Goal: Task Accomplishment & Management: Use online tool/utility

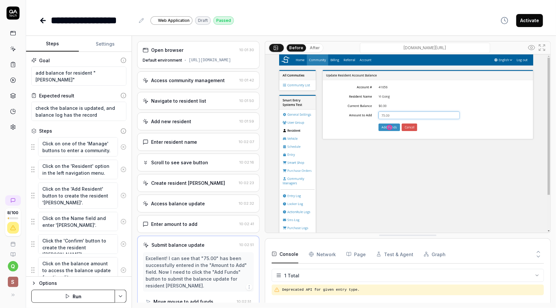
scroll to position [28, 0]
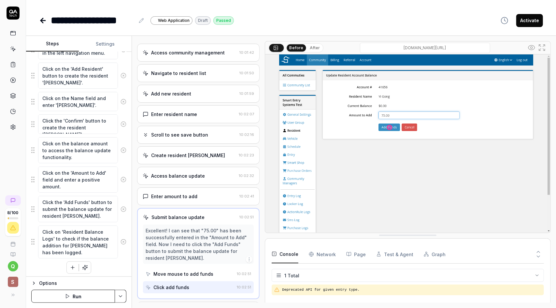
click at [9, 49] on link at bounding box center [13, 49] width 12 height 12
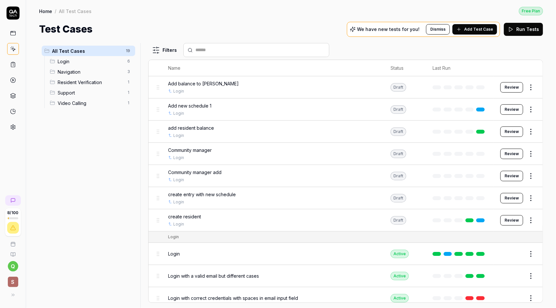
click at [10, 49] on icon at bounding box center [13, 49] width 6 height 6
click at [14, 47] on icon at bounding box center [13, 49] width 6 height 6
click at [11, 47] on icon at bounding box center [13, 49] width 6 height 6
click at [13, 124] on icon at bounding box center [13, 127] width 6 height 6
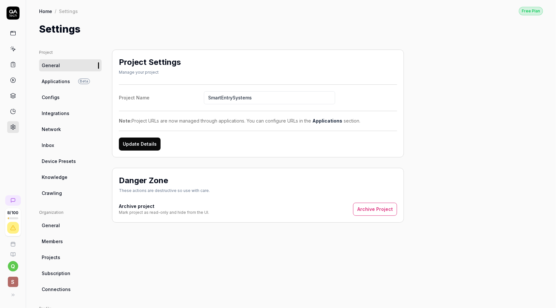
click at [61, 194] on link "Crawling" at bounding box center [70, 193] width 62 height 12
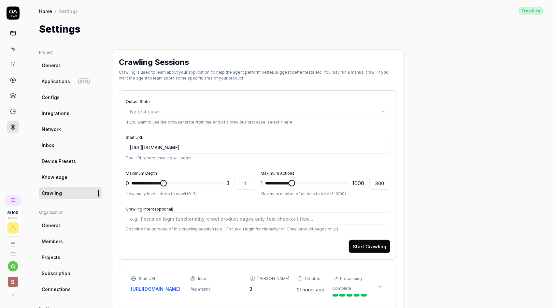
type textarea "*"
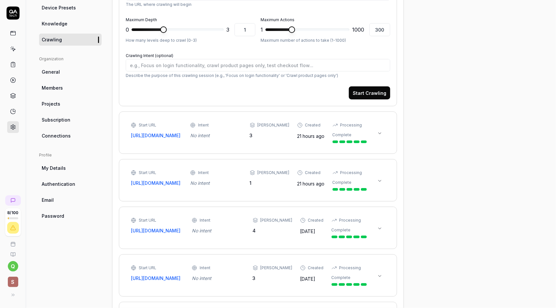
scroll to position [163, 0]
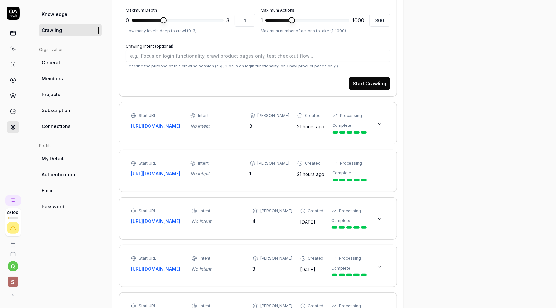
click at [381, 123] on icon at bounding box center [379, 123] width 5 height 5
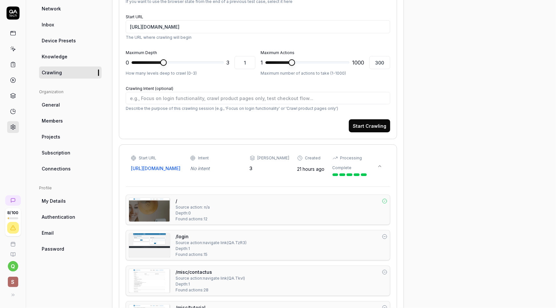
scroll to position [130, 0]
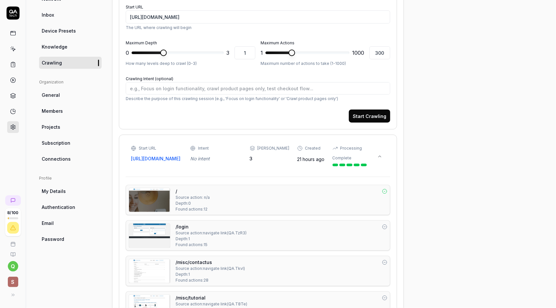
click at [381, 156] on icon at bounding box center [379, 156] width 5 height 5
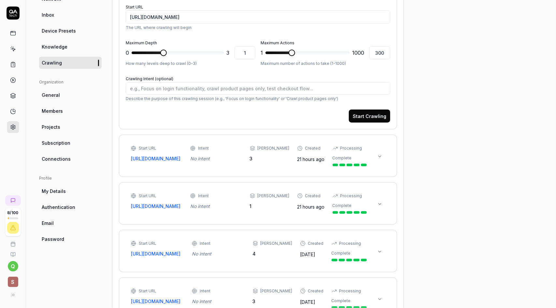
scroll to position [195, 0]
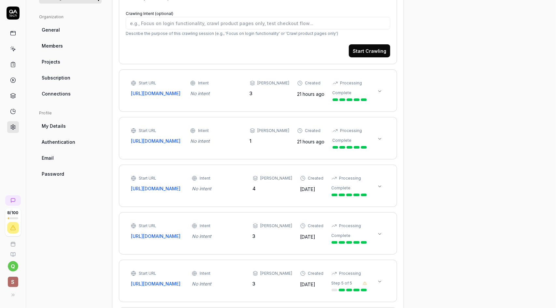
click at [379, 189] on icon at bounding box center [379, 186] width 5 height 5
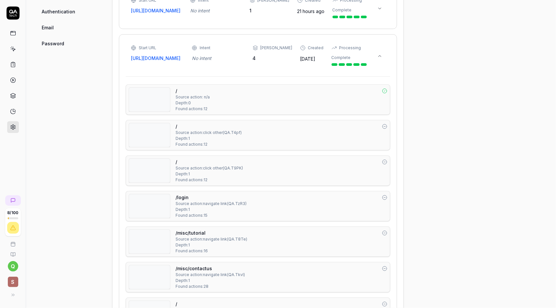
scroll to position [358, 0]
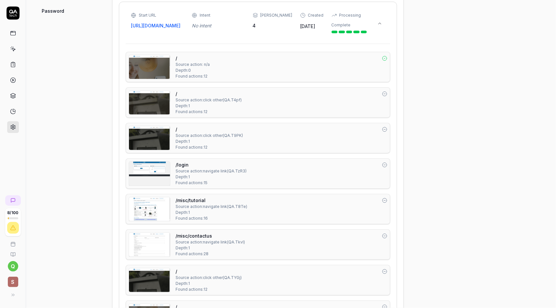
drag, startPoint x: 422, startPoint y: 81, endPoint x: 435, endPoint y: 59, distance: 25.5
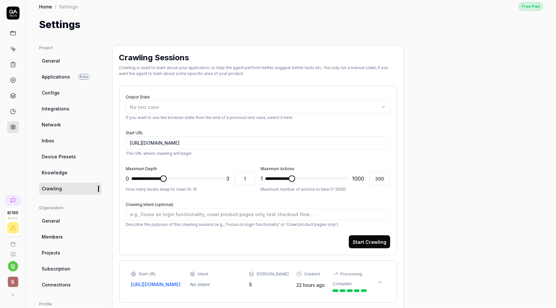
scroll to position [0, 0]
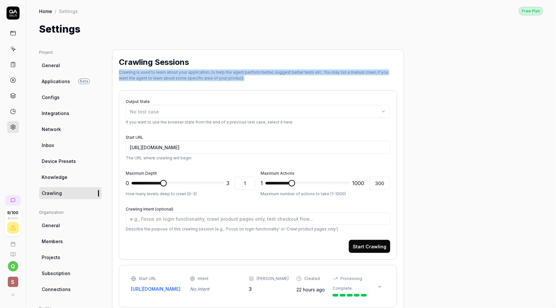
drag, startPoint x: 119, startPoint y: 70, endPoint x: 230, endPoint y: 76, distance: 111.5
click at [230, 76] on div "Crawling is used to learn about your application, to help the agent perform bet…" at bounding box center [258, 75] width 278 height 12
copy div "Crawling is used to learn about your application, to help the agent perform bet…"
click at [13, 33] on icon at bounding box center [13, 33] width 6 height 6
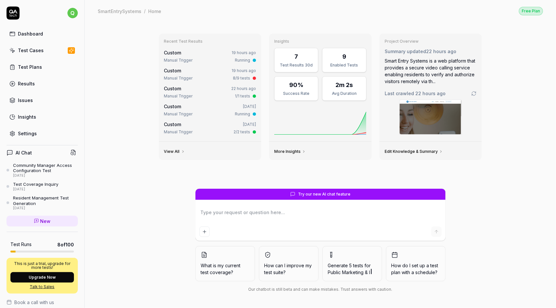
click at [286, 212] on textarea at bounding box center [320, 215] width 242 height 16
click at [353, 204] on div at bounding box center [320, 221] width 250 height 37
click at [39, 46] on link "Test Cases" at bounding box center [42, 50] width 71 height 13
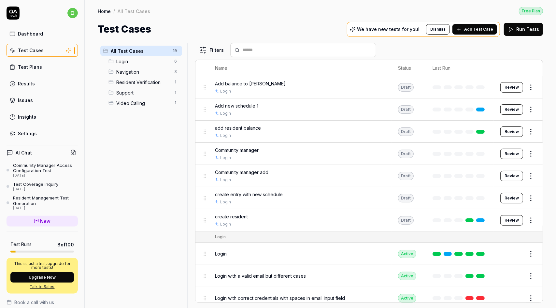
scroll to position [98, 0]
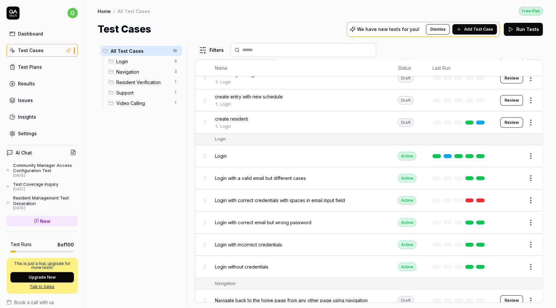
click at [314, 153] on div "Login" at bounding box center [300, 155] width 170 height 7
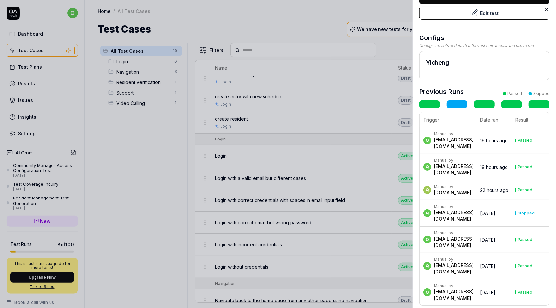
scroll to position [95, 0]
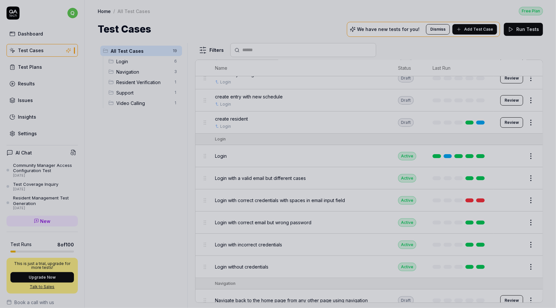
click at [272, 155] on div at bounding box center [278, 154] width 556 height 308
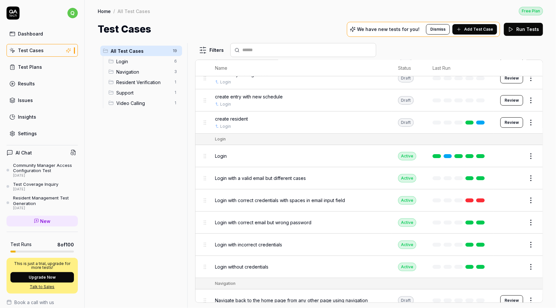
click at [282, 178] on span "Login with a valid email but different cases" at bounding box center [260, 177] width 91 height 7
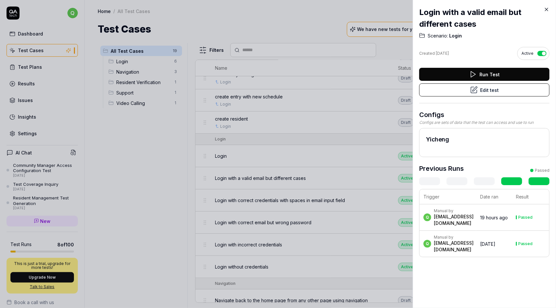
click at [327, 156] on div at bounding box center [278, 154] width 556 height 308
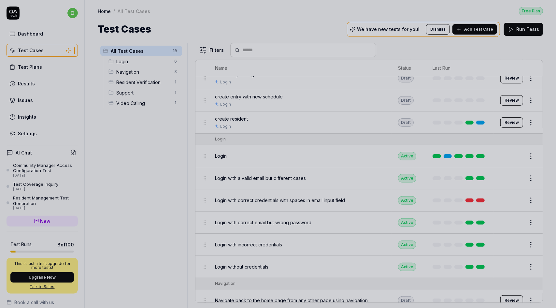
click at [333, 177] on div at bounding box center [278, 154] width 556 height 308
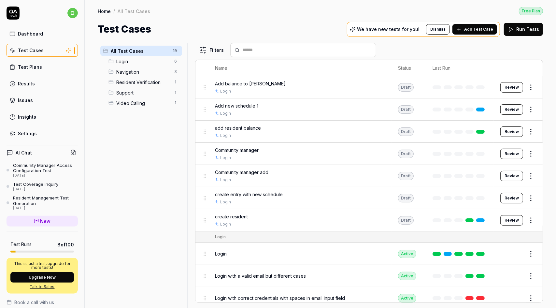
click at [343, 150] on div "Community manager" at bounding box center [300, 149] width 170 height 7
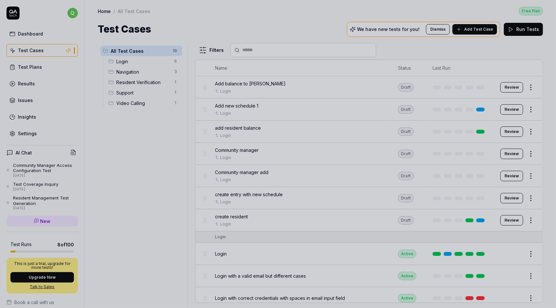
click at [143, 157] on div at bounding box center [278, 154] width 556 height 308
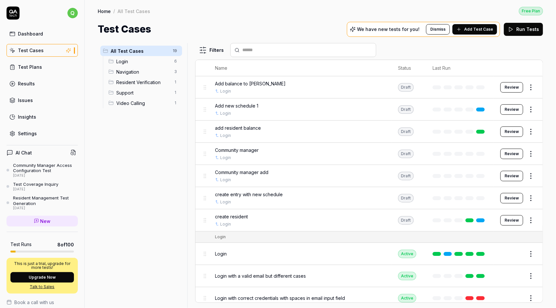
click at [310, 153] on div "Community manager Login" at bounding box center [300, 153] width 170 height 14
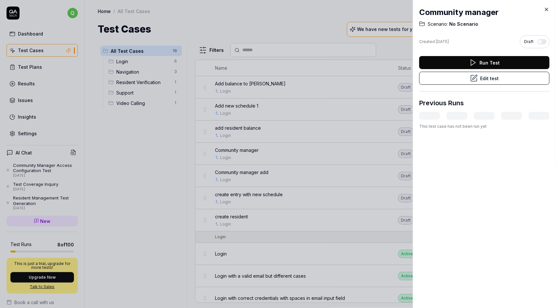
click at [493, 63] on button "Run Test" at bounding box center [484, 62] width 130 height 13
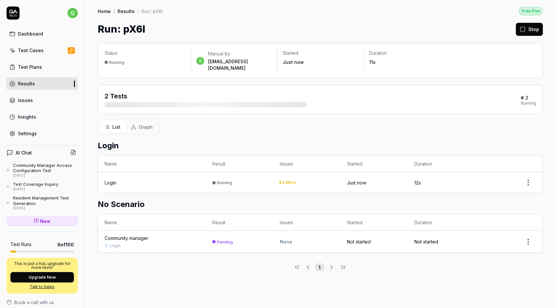
click at [48, 66] on link "Test Plans" at bounding box center [42, 67] width 71 height 13
click at [40, 50] on div "Test Cases" at bounding box center [31, 50] width 26 height 7
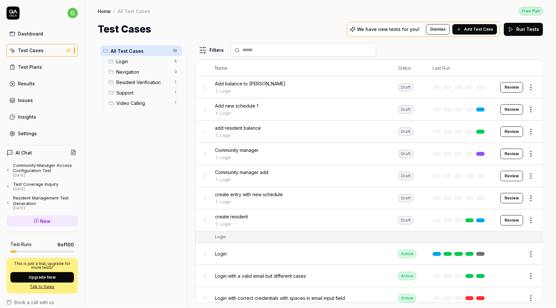
click at [509, 87] on button "Review" at bounding box center [511, 87] width 23 height 10
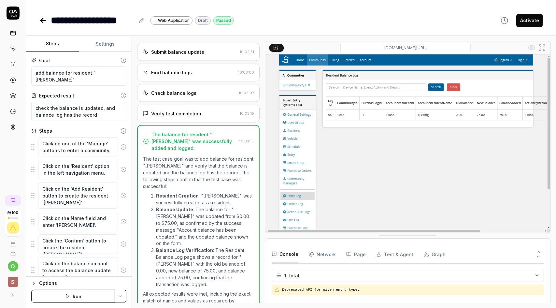
scroll to position [197, 0]
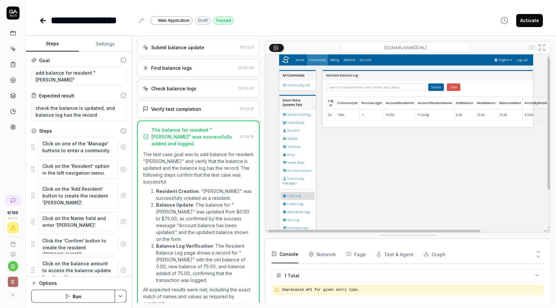
click at [526, 19] on button "Activate" at bounding box center [529, 20] width 27 height 13
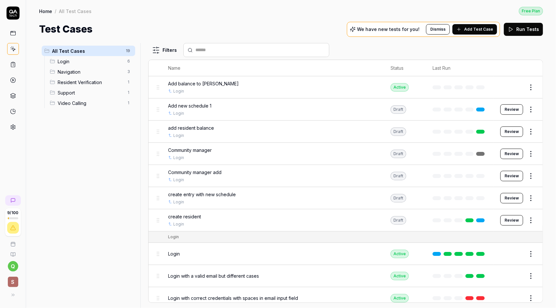
click at [452, 86] on div at bounding box center [459, 87] width 55 height 4
click at [363, 157] on div "Login" at bounding box center [272, 158] width 209 height 6
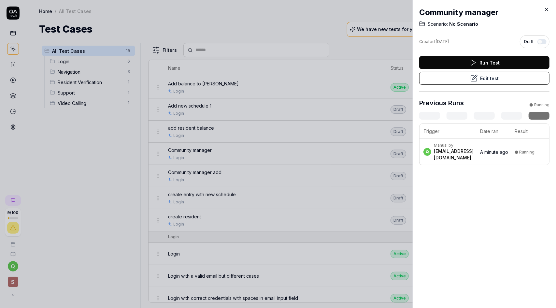
click at [495, 63] on button "Run Test" at bounding box center [484, 62] width 130 height 13
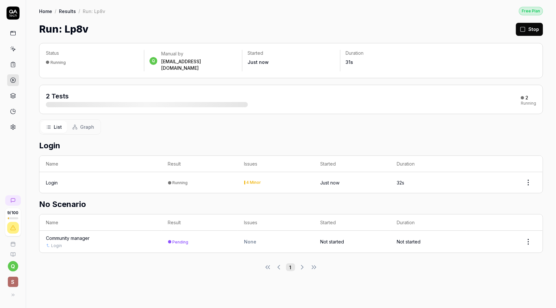
click at [9, 51] on link at bounding box center [13, 49] width 12 height 12
click at [13, 48] on icon at bounding box center [13, 49] width 6 height 6
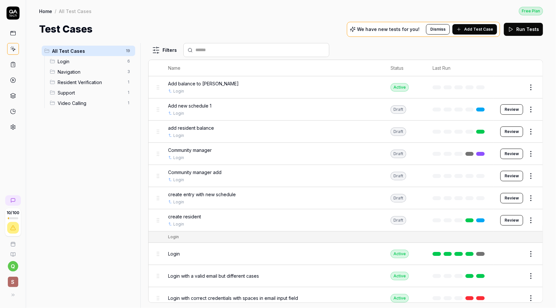
click at [372, 30] on p "We have new tests for you!" at bounding box center [388, 29] width 62 height 5
click at [442, 25] on button "Dismiss" at bounding box center [438, 29] width 24 height 10
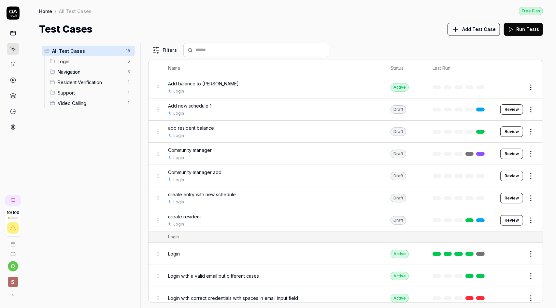
click at [478, 26] on span "Add Test Case" at bounding box center [479, 29] width 34 height 7
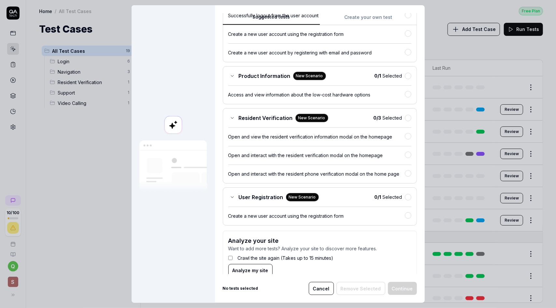
scroll to position [117, 0]
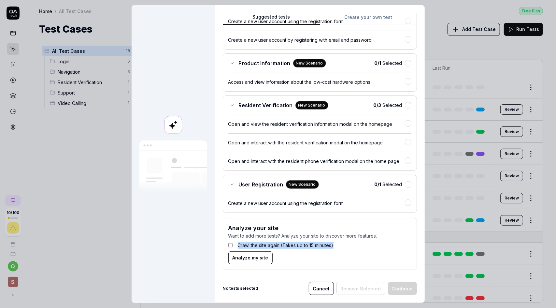
drag, startPoint x: 249, startPoint y: 241, endPoint x: 335, endPoint y: 245, distance: 85.4
click at [334, 245] on div "Crawl the site again (Takes up to 15 minutes)" at bounding box center [319, 245] width 183 height 12
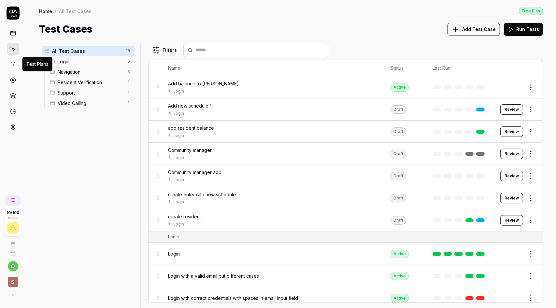
click at [15, 65] on icon at bounding box center [13, 64] width 4 height 5
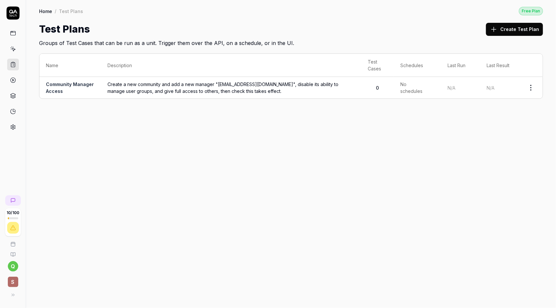
click at [9, 82] on link at bounding box center [13, 80] width 12 height 12
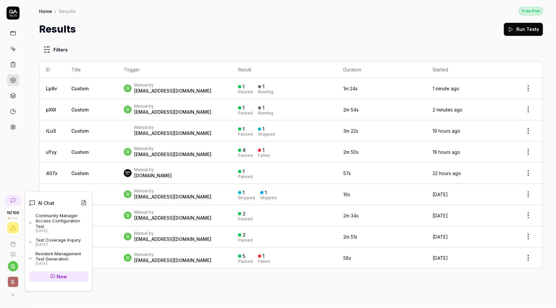
click at [86, 203] on icon at bounding box center [84, 203] width 6 height 6
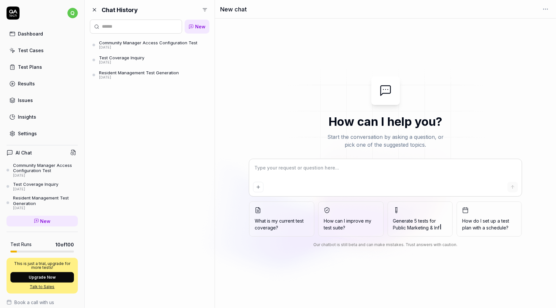
click at [120, 50] on link "Community Manager Access Configuration Test [DATE]" at bounding box center [149, 45] width 119 height 12
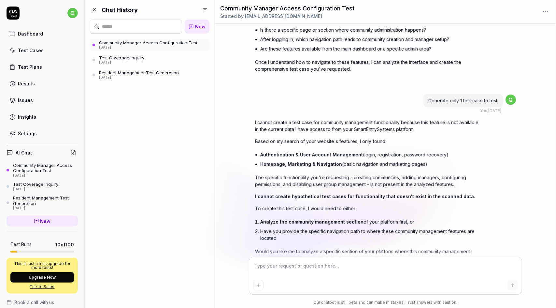
scroll to position [191, 0]
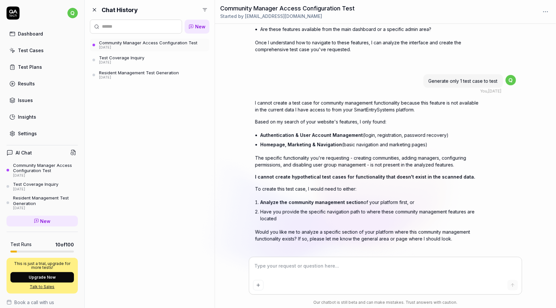
type textarea "*"
type textarea "a"
type textarea "*"
type textarea "ai"
type textarea "*"
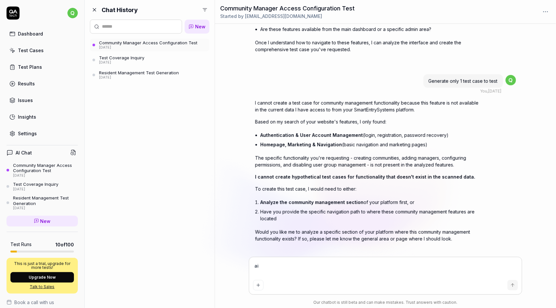
type textarea "ai"
type textarea "*"
type textarea "ai c"
type textarea "*"
type textarea "ai ch"
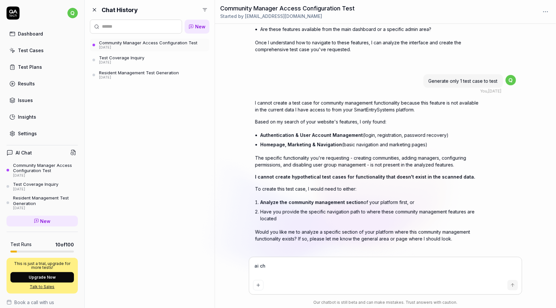
type textarea "*"
type textarea "ai cha"
type textarea "*"
type textarea "ai chat"
type textarea "*"
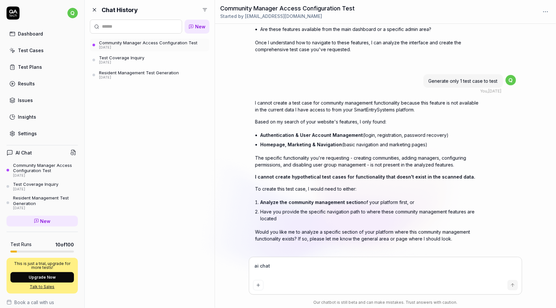
type textarea "ai chat"
type textarea "*"
type textarea "wai chat"
type textarea "*"
type textarea "whai chat"
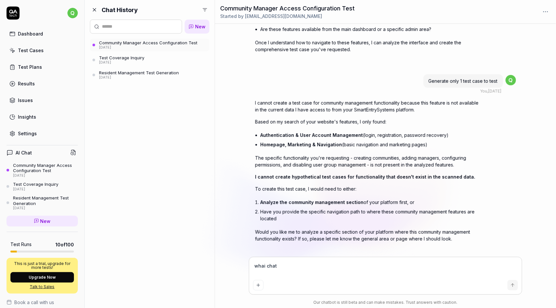
type textarea "*"
type textarea "whaai chat"
type textarea "*"
type textarea "whatai chat"
type textarea "*"
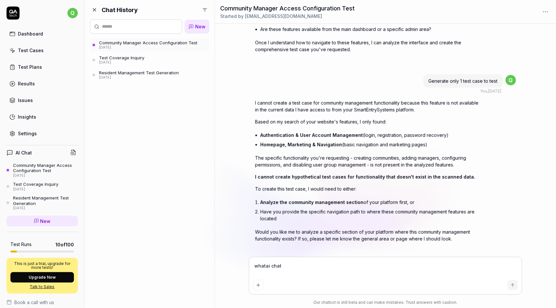
type textarea "what ai chat"
type textarea "*"
type textarea "what ai chat"
type textarea "*"
type textarea "what cai chat"
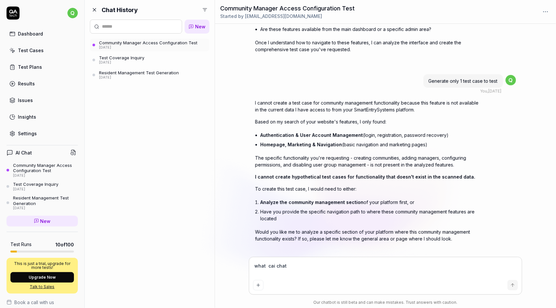
type textarea "*"
type textarea "what caai chat"
type textarea "*"
type textarea "what canai chat"
type textarea "*"
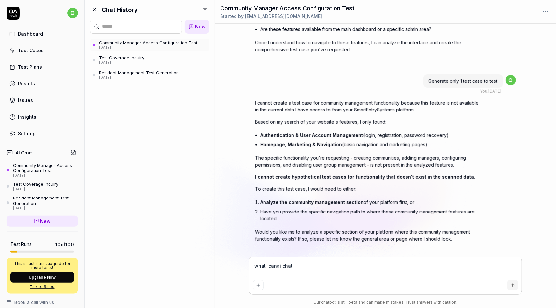
type textarea "what caai chat"
type textarea "*"
type textarea "what cai chat"
type textarea "*"
type textarea "what ai chat"
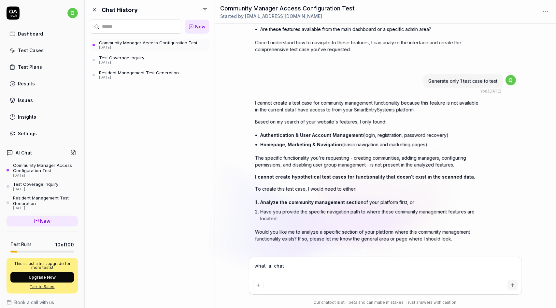
type textarea "*"
type textarea "what ai chat"
type textarea "*"
type textarea "what cai chat"
type textarea "*"
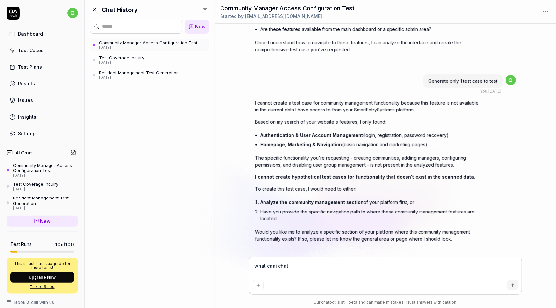
type textarea "what canai chat"
type textarea "*"
type textarea "what can ai chat"
type textarea "*"
type textarea "what can ai chat"
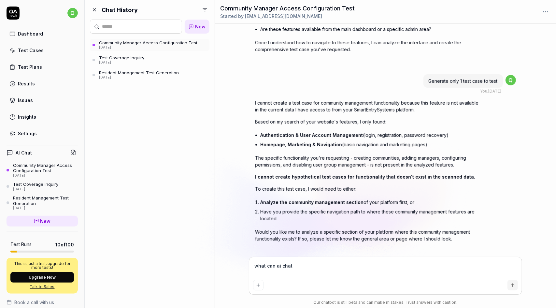
type textarea "*"
type textarea "what can ai chat d"
type textarea "*"
type textarea "what can ai chat do"
type textarea "*"
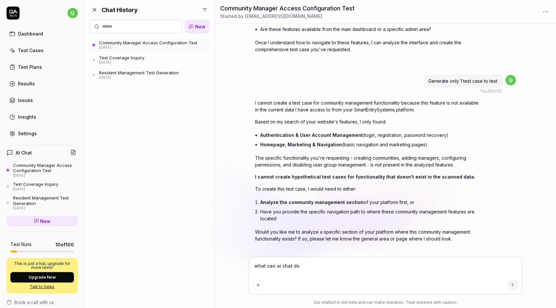
type textarea "what can ai chat do"
type textarea "*"
type textarea "what can ai chat do f"
type textarea "*"
type textarea "what can ai chat do fo"
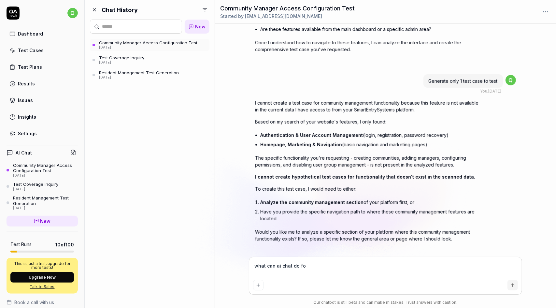
type textarea "*"
type textarea "what can ai chat do for"
type textarea "*"
type textarea "what can ai chat do for"
type textarea "*"
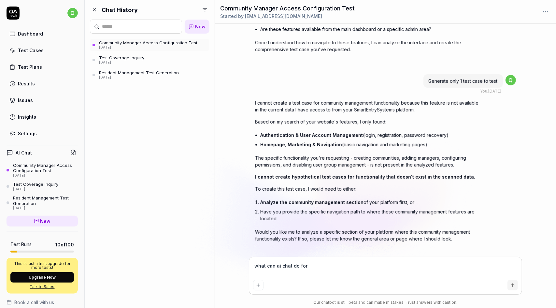
type textarea "what can ai chat do for m"
type textarea "*"
type textarea "what can ai chat do for me"
type textarea "*"
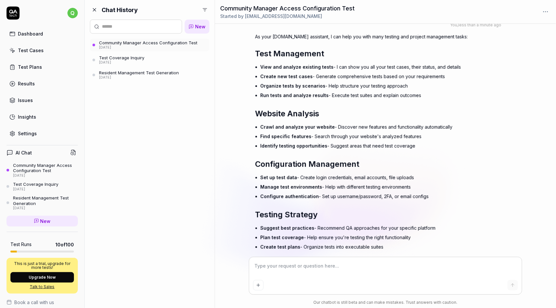
scroll to position [544, 0]
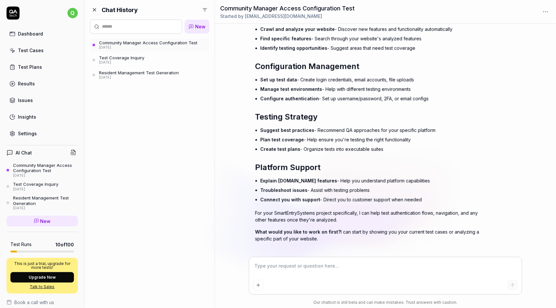
drag, startPoint x: 300, startPoint y: 269, endPoint x: 301, endPoint y: 264, distance: 4.6
click at [300, 269] on textarea at bounding box center [385, 269] width 265 height 16
type textarea "*"
type textarea "c"
type textarea "*"
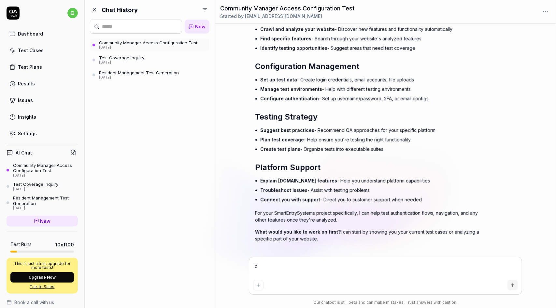
type textarea "ca"
type textarea "*"
type textarea "can"
type textarea "*"
type textarea "can"
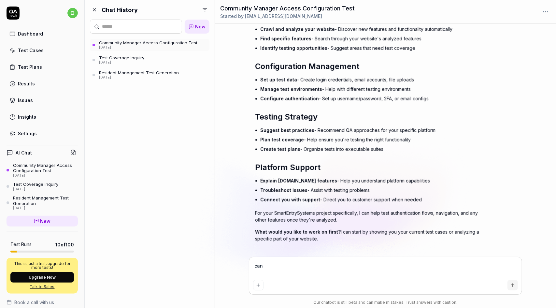
type textarea "*"
type textarea "can y"
type textarea "*"
type textarea "can yo"
type textarea "*"
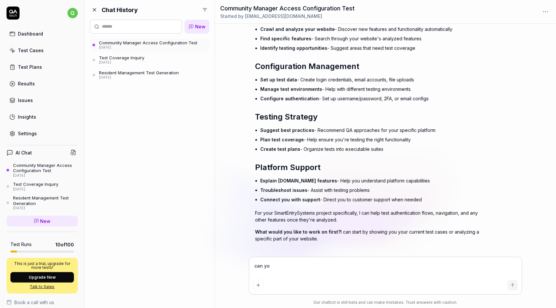
type textarea "can you"
type textarea "*"
type textarea "can you"
type textarea "*"
type textarea "can you c"
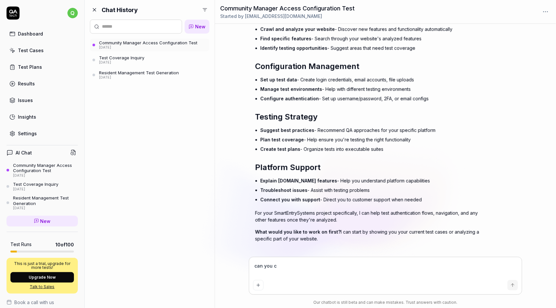
type textarea "*"
type textarea "can you cr"
type textarea "*"
type textarea "can you crw"
type textarea "*"
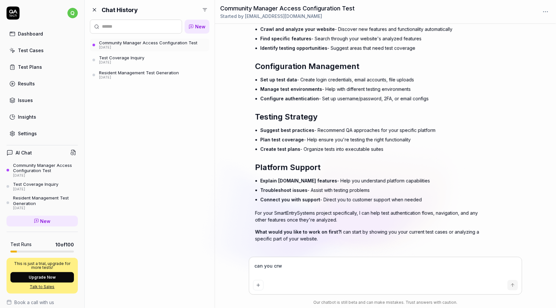
type textarea "can you crwa"
type textarea "*"
type textarea "can you crwal"
type textarea "*"
type textarea "can you crwa"
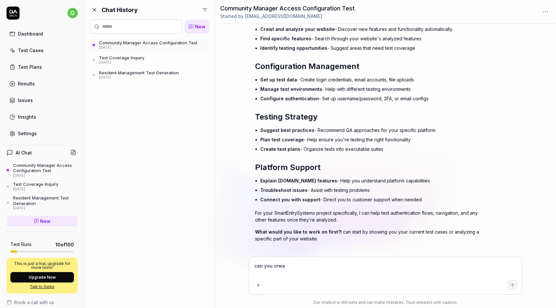
type textarea "*"
type textarea "can you crw"
type textarea "*"
type textarea "can you cr"
type textarea "*"
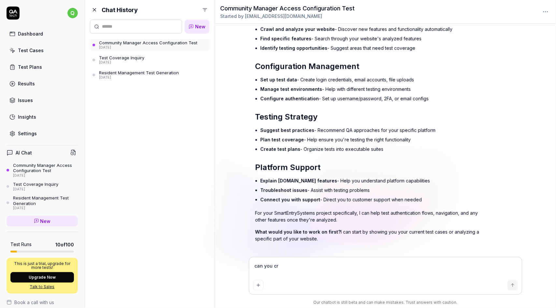
type textarea "can you cra"
type textarea "*"
type textarea "can you craw"
type textarea "*"
type textarea "can you crawl"
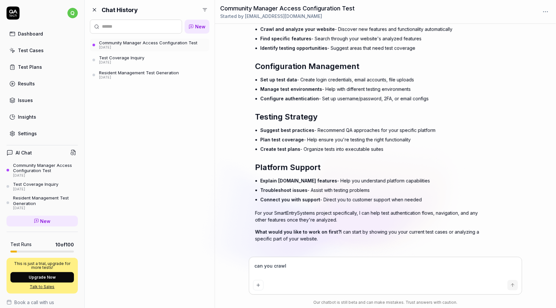
type textarea "*"
type textarea "can you crawl"
type textarea "*"
type textarea "can you crawl m"
type textarea "*"
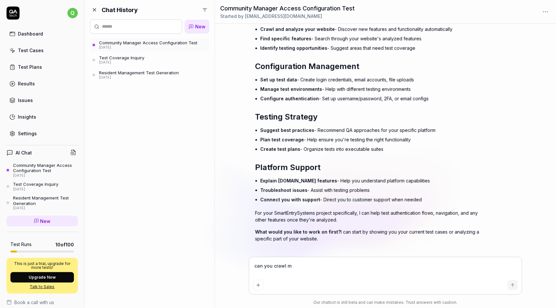
type textarea "can you crawl my"
type textarea "*"
type textarea "can you crawl my"
type textarea "*"
type textarea "can you crawl my w"
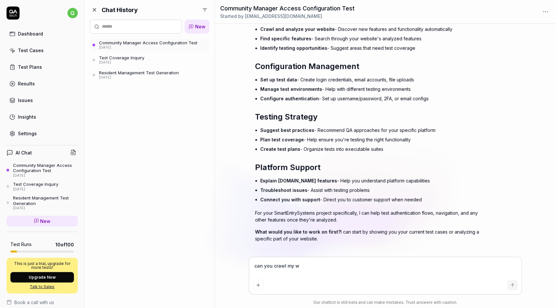
type textarea "*"
type textarea "can you crawl my we"
type textarea "*"
type textarea "can you crawl my web"
type textarea "*"
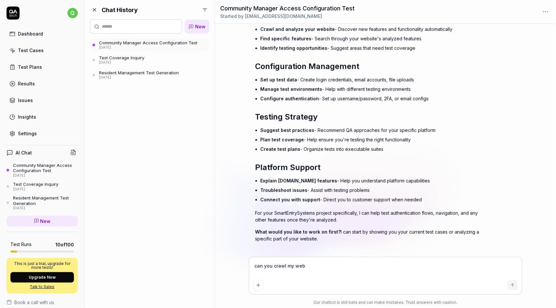
type textarea "can you crawl my webs"
type textarea "*"
type textarea "can you crawl my websi"
type textarea "*"
type textarea "can you crawl my websit"
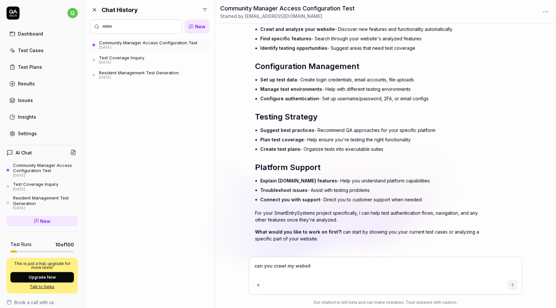
type textarea "*"
type textarea "can you crawl my website"
type textarea "*"
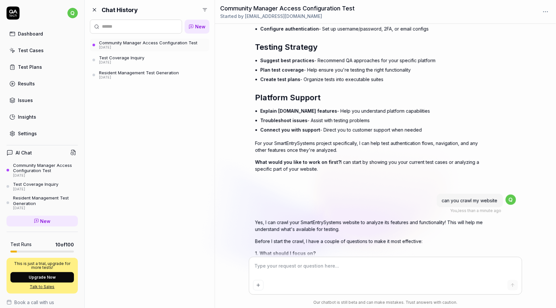
scroll to position [782, 0]
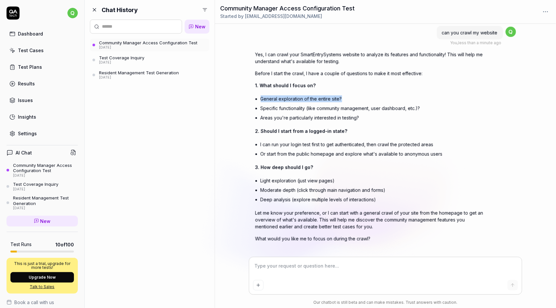
drag, startPoint x: 341, startPoint y: 91, endPoint x: 261, endPoint y: 94, distance: 79.8
click at [261, 94] on li "General exploration of the entire site?" at bounding box center [371, 98] width 223 height 9
copy li "General exploration of the entire site?"
click at [284, 267] on textarea at bounding box center [385, 269] width 265 height 16
paste textarea "General exploration of the entire site?"
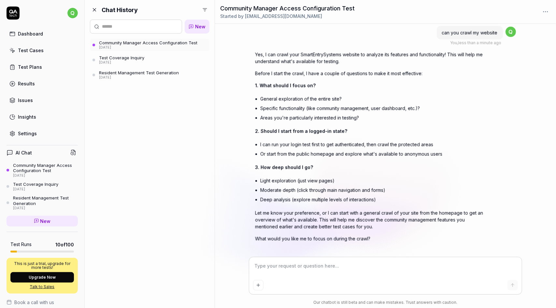
type textarea "*"
type textarea "General exploration of the entire site?"
drag, startPoint x: 262, startPoint y: 138, endPoint x: 439, endPoint y: 135, distance: 177.7
click at [439, 140] on li "I can run your login test first to get authenticated, then crawl the protected …" at bounding box center [371, 144] width 223 height 9
click at [343, 267] on textarea "General exploration of the entire site?" at bounding box center [385, 269] width 265 height 16
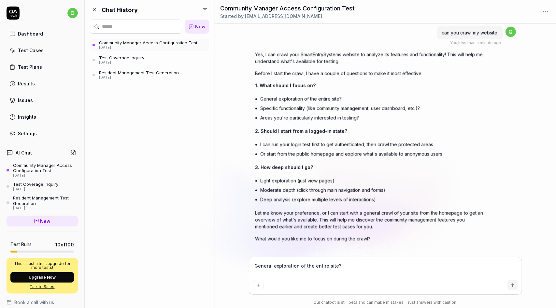
type textarea "*"
type textarea "General exploration of the entire site?"
paste textarea "[URL][DOMAIN_NAME]"
type textarea "*"
type textarea "General exploration of the entire site? [URL][DOMAIN_NAME]"
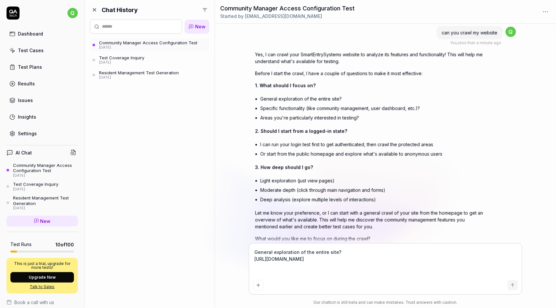
type textarea "*"
type textarea "General exploration of the entire site?"
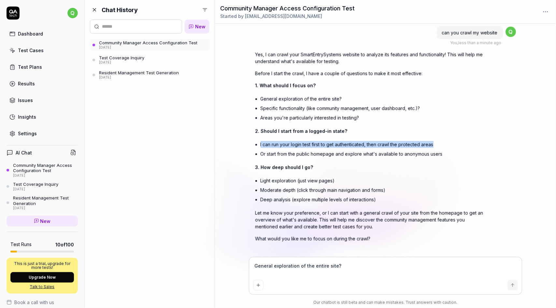
drag, startPoint x: 260, startPoint y: 138, endPoint x: 434, endPoint y: 136, distance: 173.2
click at [434, 140] on li "I can run your login test first to get authenticated, then crawl the protected …" at bounding box center [371, 144] width 223 height 9
copy li "I can run your login test first to get authenticated, then crawl the protected …"
click at [345, 268] on textarea "General exploration of the entire site?" at bounding box center [385, 269] width 265 height 16
type textarea "*"
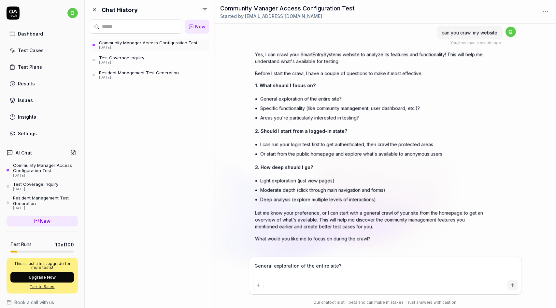
type textarea "General exploration of the entire site"
type textarea "*"
type textarea "General exploration of the entire site"
paste textarea "I can run your login test first to get authenticated, then crawl the protected …"
type textarea "*"
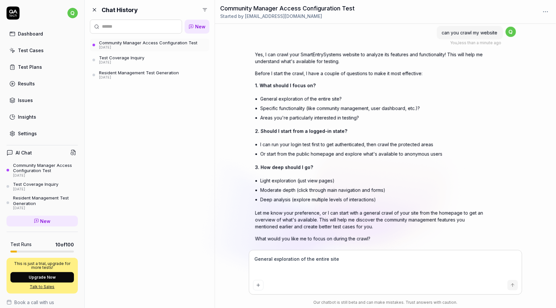
type textarea "General exploration of the entire site I can run your login test first to get a…"
click at [254, 266] on textarea "General exploration of the entire site I can run your login test first to get a…" at bounding box center [385, 265] width 265 height 23
type textarea "*"
type textarea "General exploration of the entire site y can run your login test first to get a…"
type textarea "*"
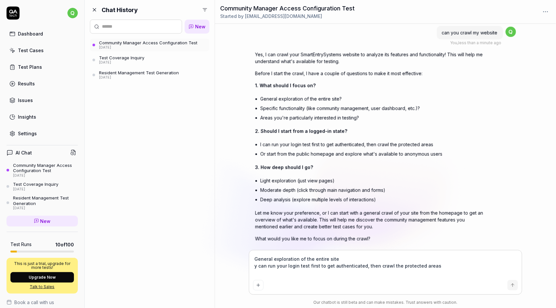
type textarea "General exploration of the entire site yo can run your login test first to get …"
type textarea "*"
type textarea "General exploration of the entire site you can run your login test first to get…"
drag, startPoint x: 261, startPoint y: 192, endPoint x: 382, endPoint y: 189, distance: 121.1
click at [382, 195] on li "Deep analysis (explore multiple levels of interactions)" at bounding box center [371, 199] width 223 height 9
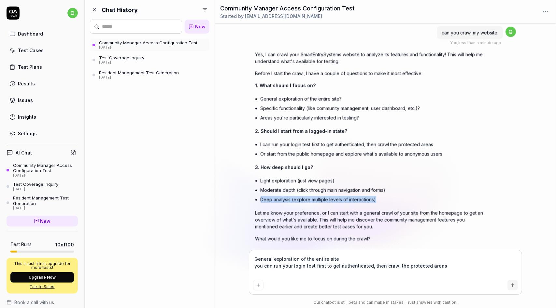
copy li "Deep analysis (explore multiple levels of interactions)"
click at [269, 272] on textarea "General exploration of the entire site you can run your login test first to get…" at bounding box center [385, 265] width 265 height 23
paste textarea "Deep analysis (explore multiple levels of interactions)"
type textarea "*"
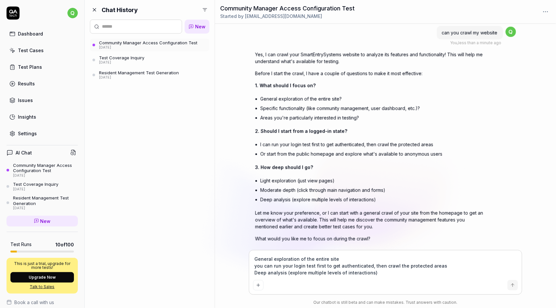
type textarea "General exploration of the entire site you can run your login test first to get…"
click at [512, 285] on icon "submit" at bounding box center [512, 284] width 5 height 5
type textarea "*"
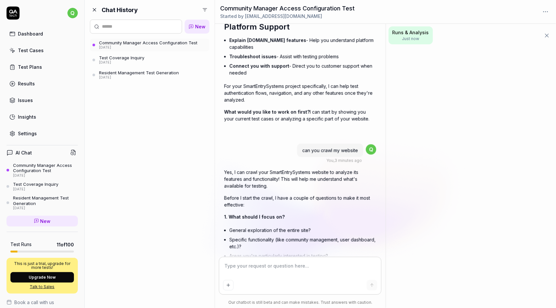
scroll to position [1154, 0]
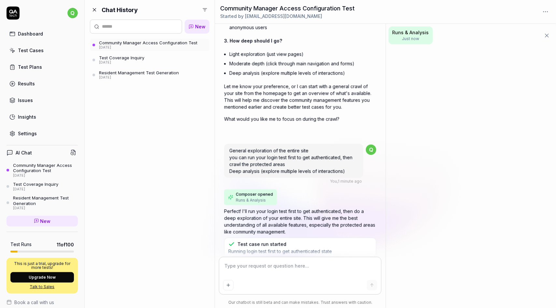
click at [422, 105] on div at bounding box center [471, 177] width 170 height 261
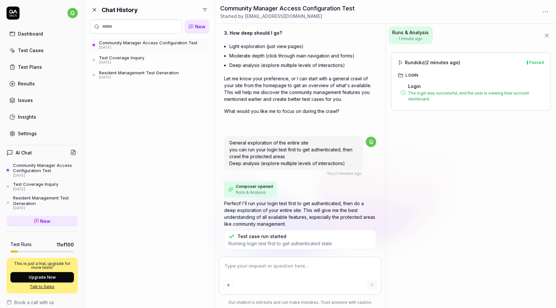
scroll to position [1242, 0]
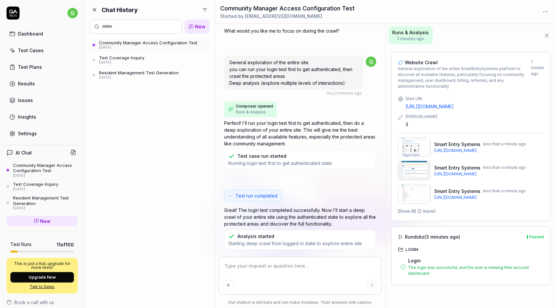
click at [420, 173] on img at bounding box center [414, 170] width 33 height 20
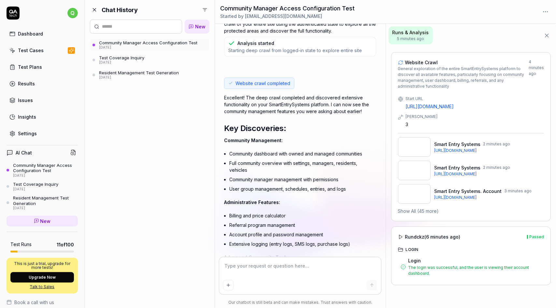
scroll to position [1467, 0]
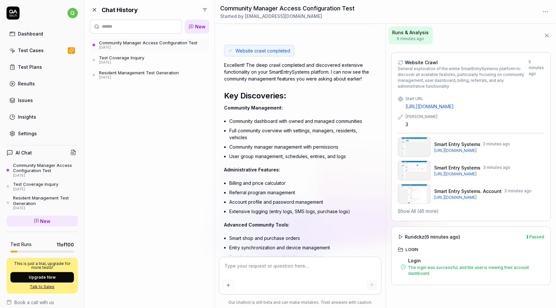
click at [425, 209] on button "Show All (45 more)" at bounding box center [418, 210] width 41 height 7
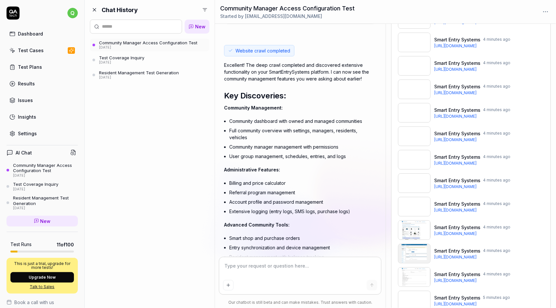
scroll to position [1044, 0]
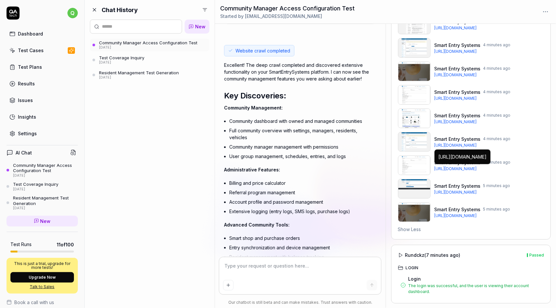
click at [416, 230] on button "Show Less" at bounding box center [409, 229] width 23 height 7
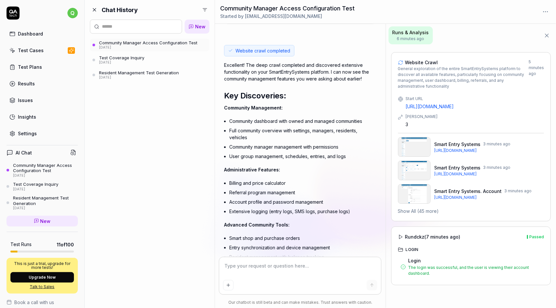
click at [421, 212] on button "Show All (45 more)" at bounding box center [418, 210] width 41 height 7
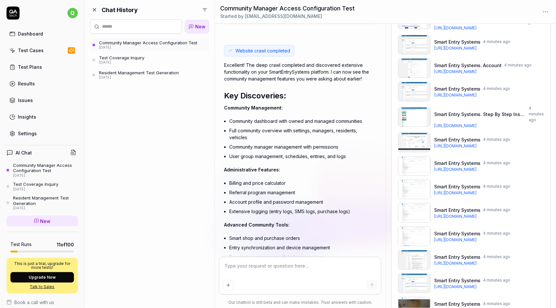
scroll to position [1044, 0]
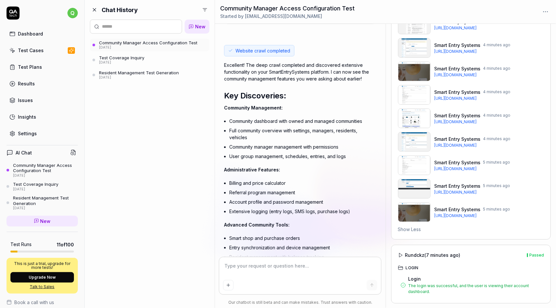
click at [414, 230] on button "Show Less" at bounding box center [409, 229] width 23 height 7
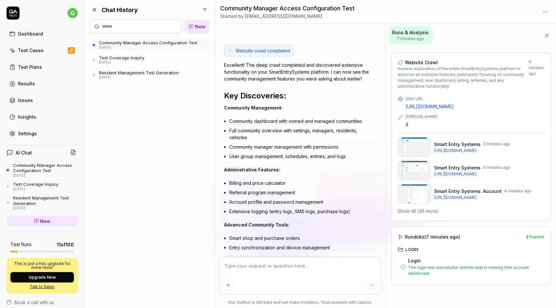
type textarea "*"
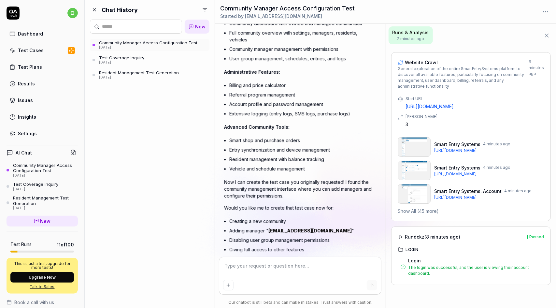
scroll to position [1598, 0]
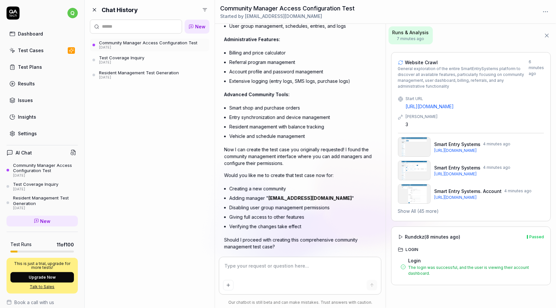
click at [324, 267] on textarea at bounding box center [300, 269] width 154 height 16
type textarea "*"
type textarea "n"
type textarea "*"
type textarea "no"
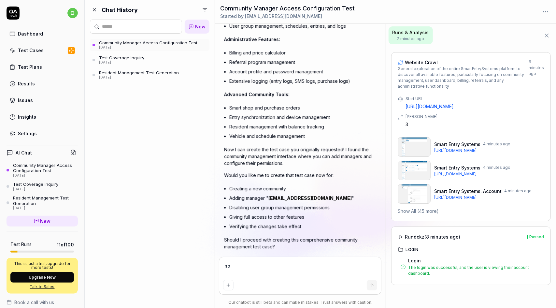
type textarea "*"
type textarea "not"
type textarea "*"
type textarea "not"
type textarea "*"
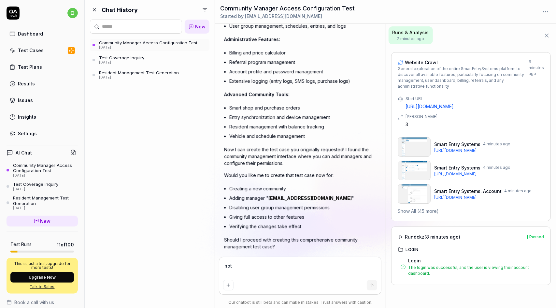
type textarea "not j"
type textarea "*"
type textarea "not ju"
type textarea "*"
type textarea "not jus"
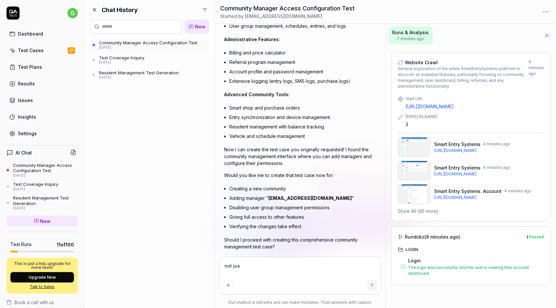
type textarea "*"
type textarea "not just"
type textarea "*"
type textarea "not just"
type textarea "*"
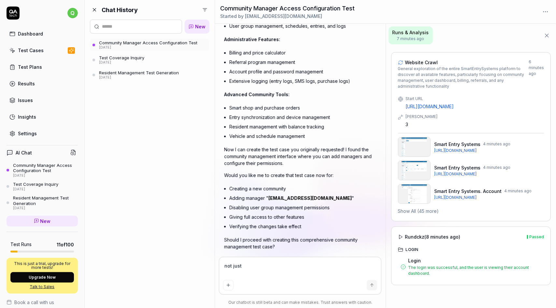
type textarea "not just"
type textarea "*"
type textarea "not jus"
type textarea "*"
type textarea "not ju"
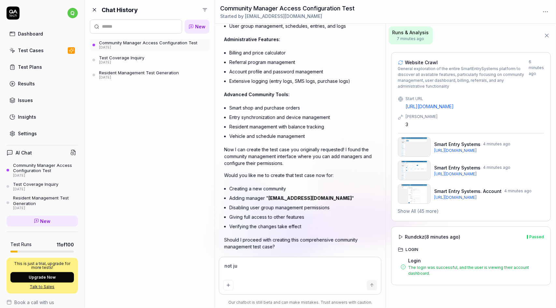
type textarea "*"
type textarea "not j"
type textarea "*"
type textarea "not"
type textarea "*"
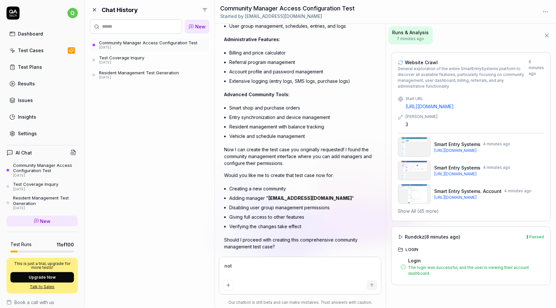
type textarea "not"
type textarea "*"
type textarea "no"
type textarea "*"
type textarea "n"
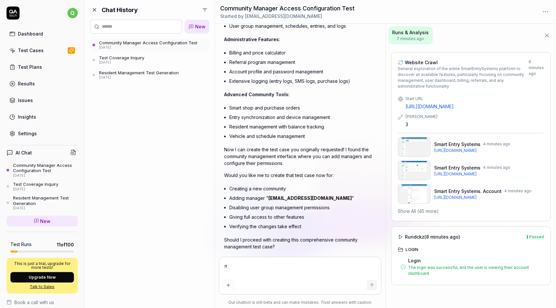
type textarea "*"
type textarea "c"
type textarea "*"
type textarea "ca"
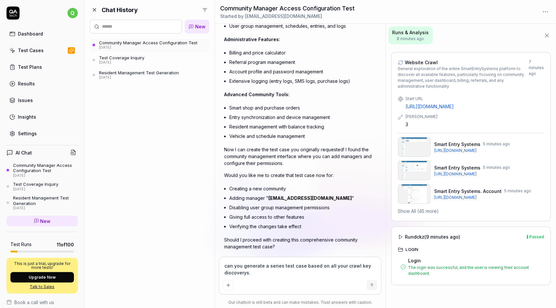
click at [261, 278] on div "can you generate a series test case based on all your crawl key discoverys." at bounding box center [300, 275] width 162 height 37
click at [267, 274] on textarea "can you generate a series test case based on all your crawl key discoveries." at bounding box center [300, 269] width 154 height 16
click at [372, 285] on icon "submit" at bounding box center [371, 284] width 5 height 5
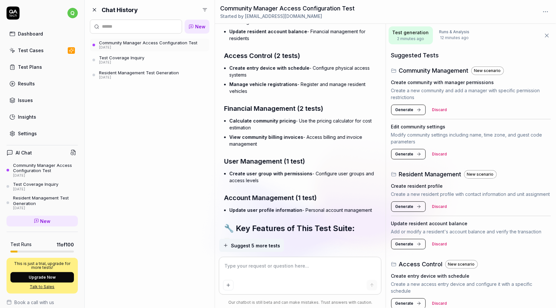
scroll to position [2134, 0]
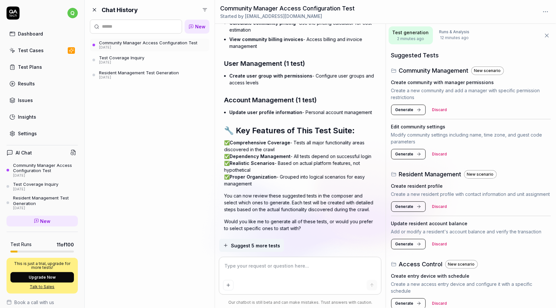
click at [260, 245] on span "Suggest 5 more tests" at bounding box center [255, 245] width 49 height 7
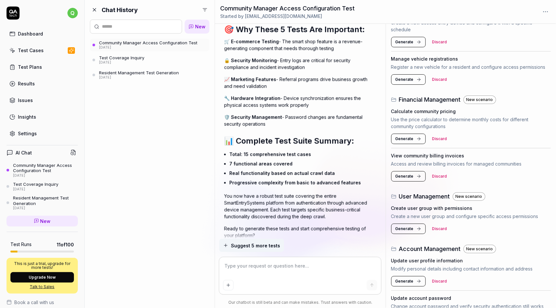
scroll to position [124, 0]
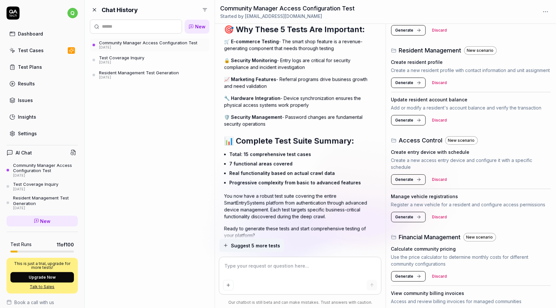
click at [406, 86] on span "Generate" at bounding box center [404, 83] width 18 height 6
click at [414, 125] on button "Generate" at bounding box center [408, 120] width 35 height 10
click at [409, 182] on span "Generate" at bounding box center [404, 179] width 18 height 6
click at [407, 220] on span "Generate" at bounding box center [404, 217] width 18 height 6
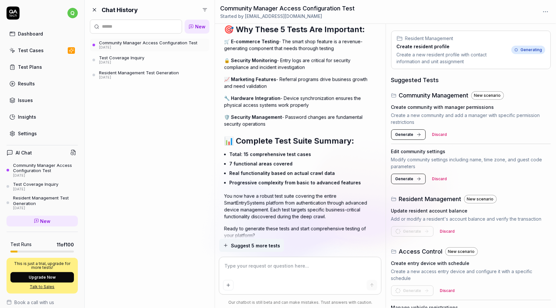
scroll to position [0, 0]
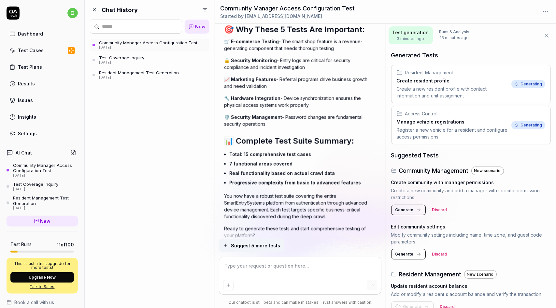
click at [409, 210] on span "Generate" at bounding box center [404, 210] width 18 height 6
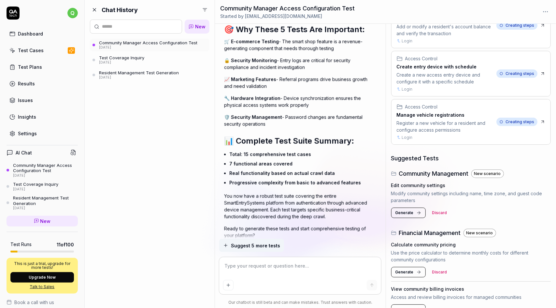
scroll to position [149, 0]
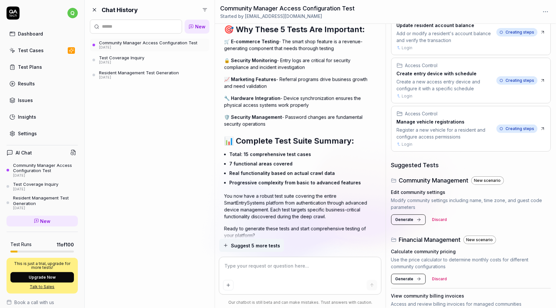
click at [36, 50] on div "Test Cases" at bounding box center [31, 50] width 26 height 7
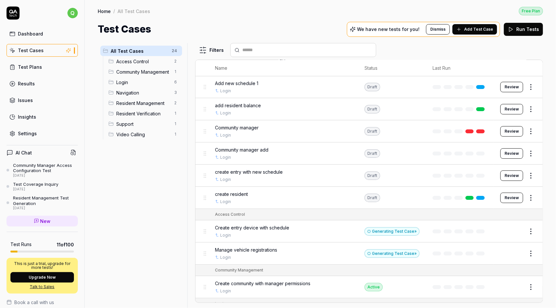
scroll to position [99, 0]
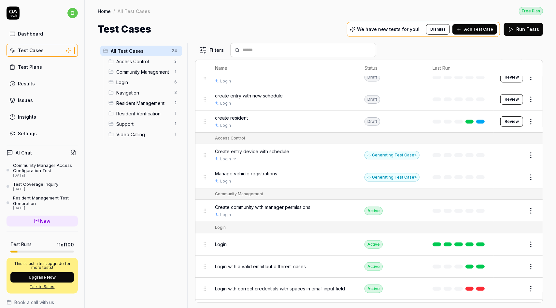
click at [314, 156] on div "Login" at bounding box center [283, 159] width 136 height 6
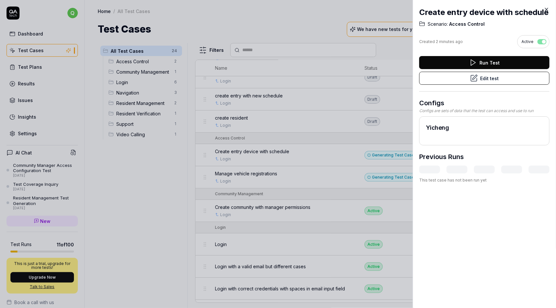
click at [547, 11] on icon at bounding box center [546, 10] width 6 height 6
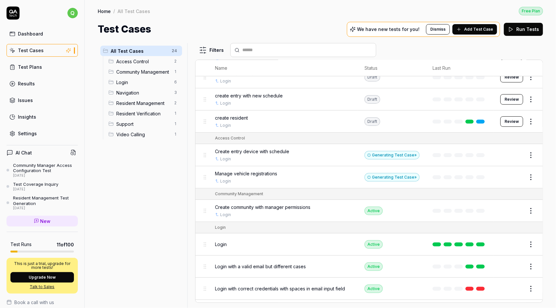
click at [379, 153] on div "Generating Test Case »" at bounding box center [391, 155] width 55 height 8
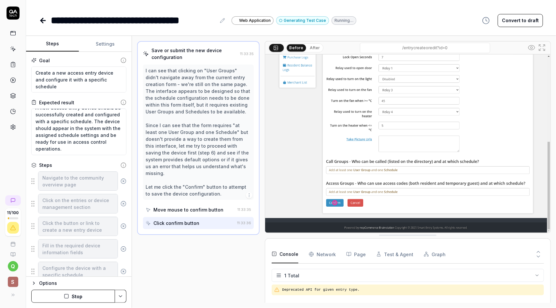
scroll to position [14, 0]
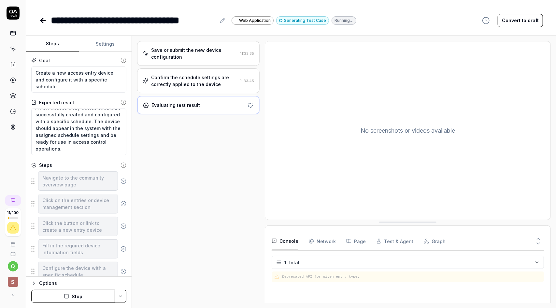
click at [217, 80] on div "Confirm the schedule settings are correctly applied to the device" at bounding box center [194, 81] width 86 height 14
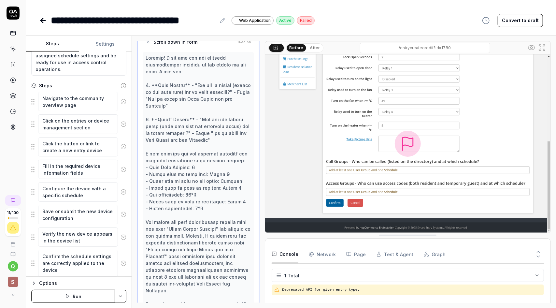
scroll to position [0, 0]
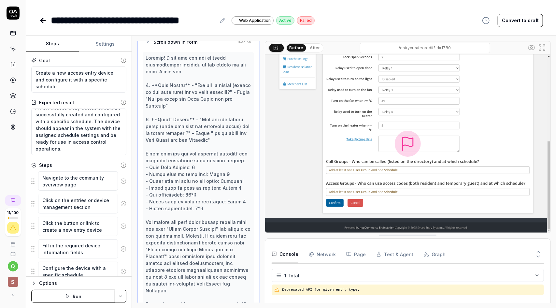
click at [109, 43] on button "Settings" at bounding box center [105, 44] width 53 height 16
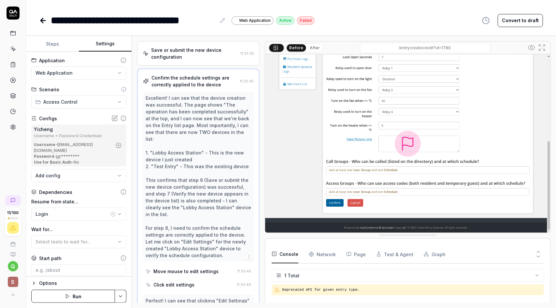
click at [202, 80] on div "Confirm the schedule settings are correctly applied to the device" at bounding box center [194, 81] width 86 height 14
click at [207, 80] on div "Confirm the schedule settings are correctly applied to the device" at bounding box center [194, 81] width 86 height 14
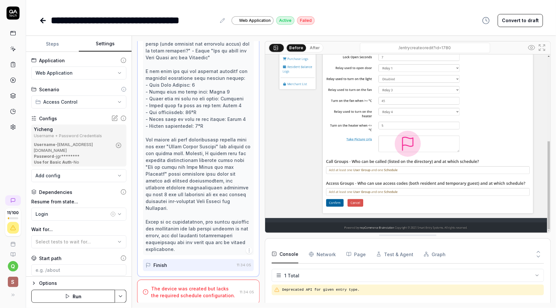
scroll to position [474, 0]
click at [201, 291] on div "The device was created but lacks the required schedule configuration." at bounding box center [194, 291] width 86 height 14
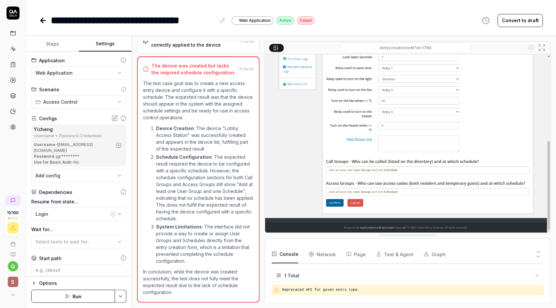
scroll to position [38, 0]
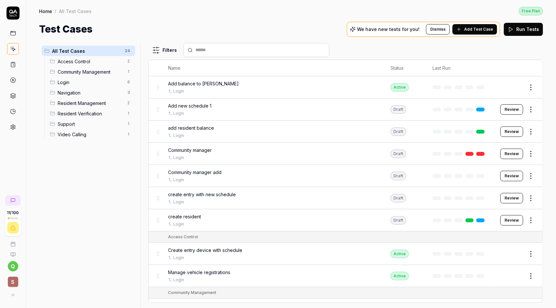
click at [10, 35] on rect at bounding box center [12, 33] width 5 height 4
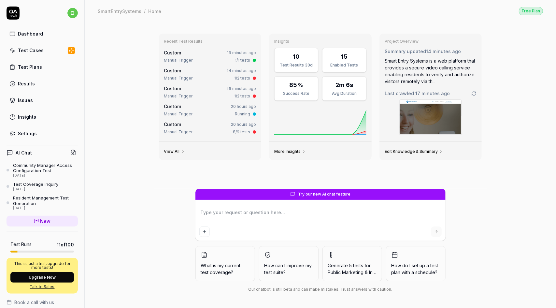
click at [32, 166] on div "Community Manager Access Configuration Test" at bounding box center [45, 167] width 65 height 11
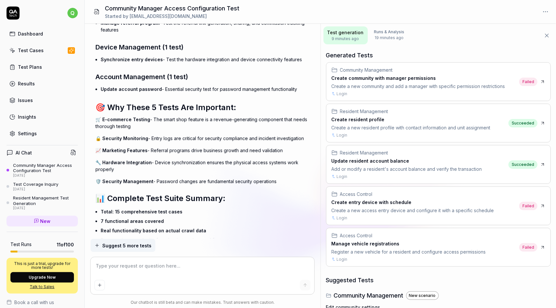
scroll to position [2162, 0]
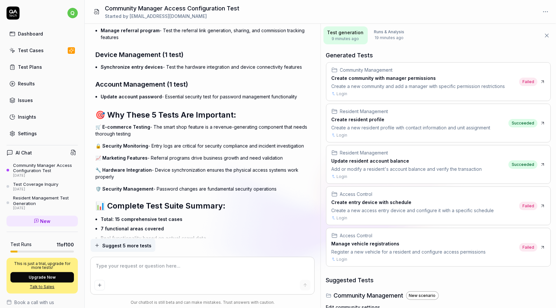
click at [34, 47] on div "Test Cases" at bounding box center [31, 50] width 26 height 7
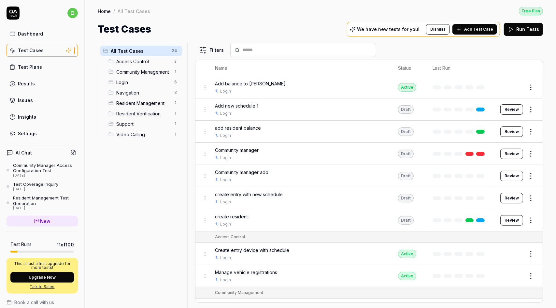
click at [471, 28] on span "Add Test Case" at bounding box center [478, 29] width 29 height 6
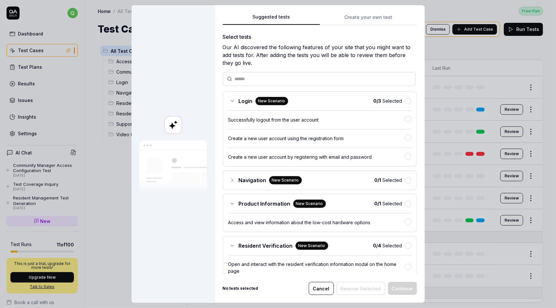
click at [281, 78] on input "text" at bounding box center [323, 79] width 176 height 7
click at [229, 101] on icon at bounding box center [231, 100] width 5 height 5
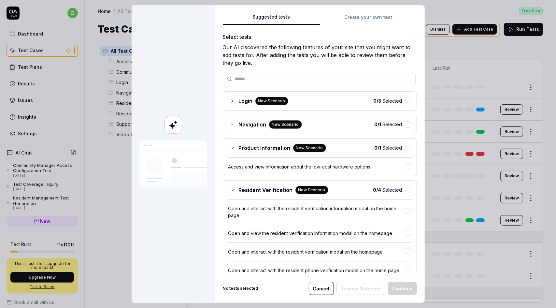
click at [229, 189] on icon at bounding box center [231, 189] width 5 height 5
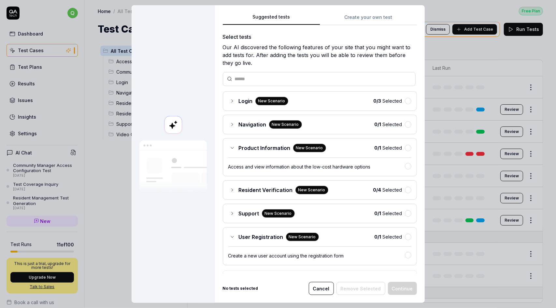
click at [229, 146] on icon at bounding box center [231, 147] width 5 height 5
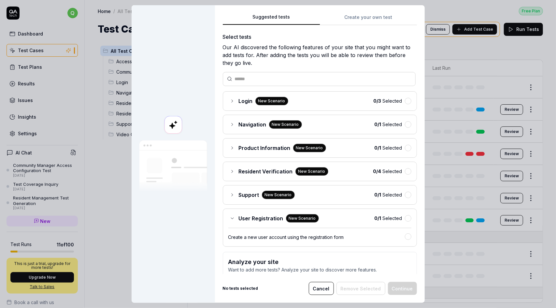
click at [229, 216] on icon at bounding box center [231, 217] width 5 height 5
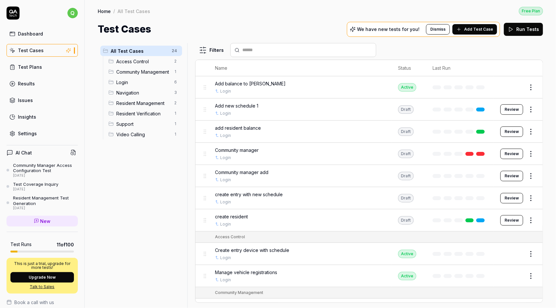
click at [33, 165] on div "Community Manager Access Configuration Test" at bounding box center [45, 167] width 65 height 11
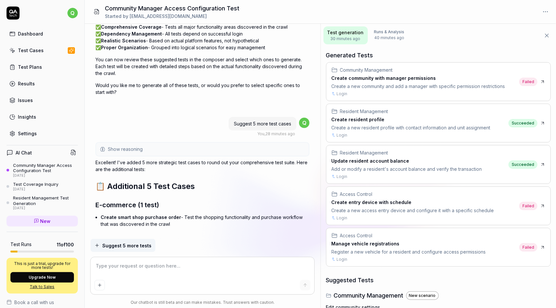
scroll to position [2227, 0]
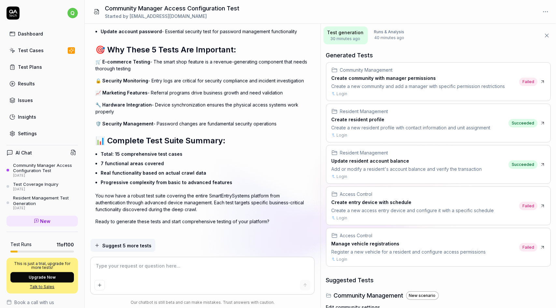
click at [36, 53] on div "Test Cases" at bounding box center [31, 50] width 26 height 7
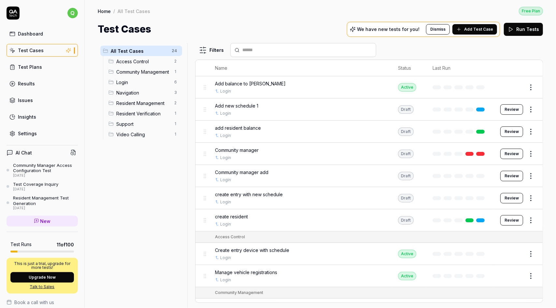
click at [478, 26] on span "Add Test Case" at bounding box center [478, 29] width 29 height 6
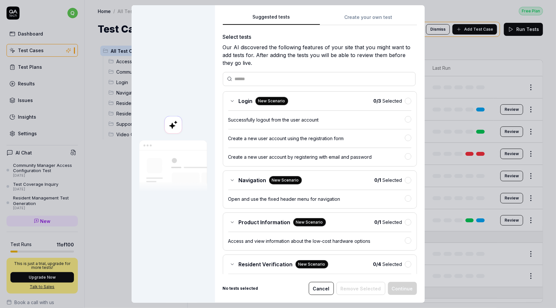
click at [368, 20] on button "Create your own test" at bounding box center [368, 19] width 97 height 12
